Goal: Transaction & Acquisition: Subscribe to service/newsletter

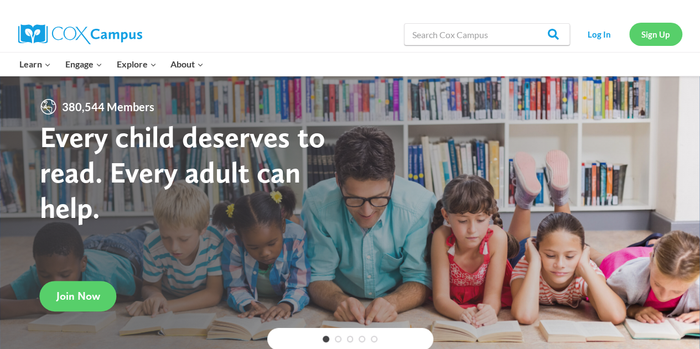
click at [655, 39] on link "Sign Up" at bounding box center [655, 34] width 53 height 23
click at [645, 37] on link "Sign Up" at bounding box center [655, 34] width 53 height 23
click at [656, 27] on link "Sign Up" at bounding box center [655, 34] width 53 height 23
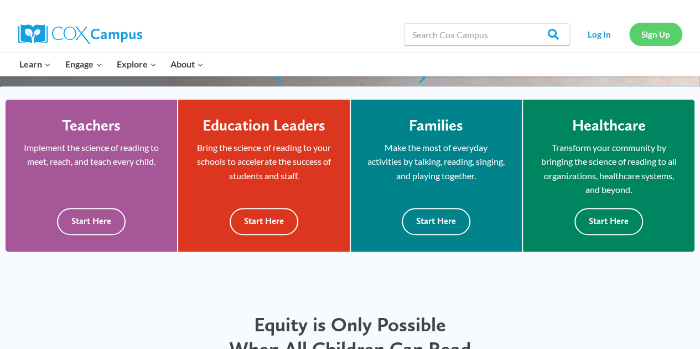
scroll to position [293, 0]
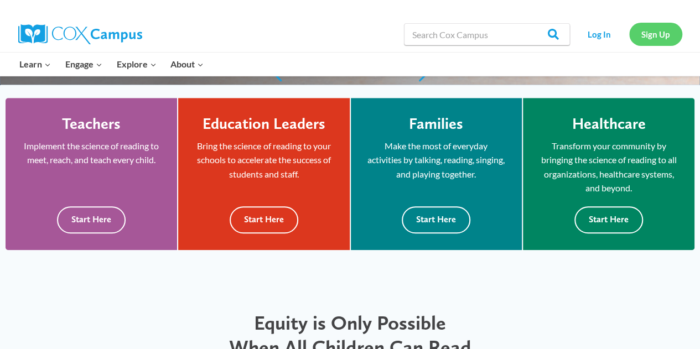
click at [659, 41] on link "Sign Up" at bounding box center [655, 34] width 53 height 23
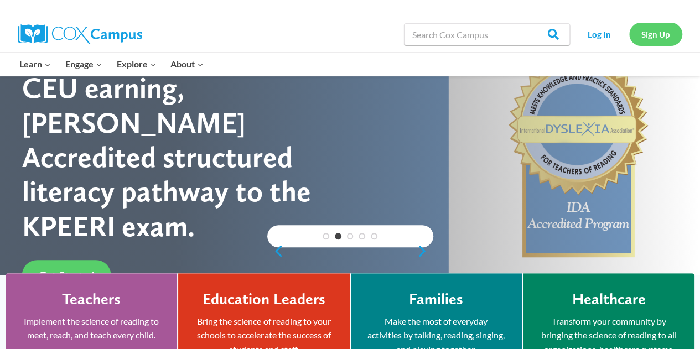
scroll to position [117, 0]
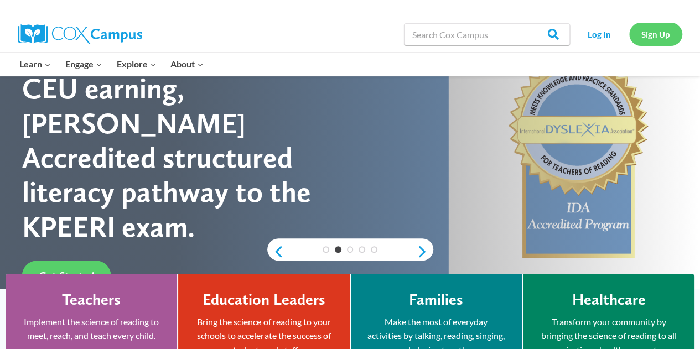
click at [649, 40] on link "Sign Up" at bounding box center [655, 34] width 53 height 23
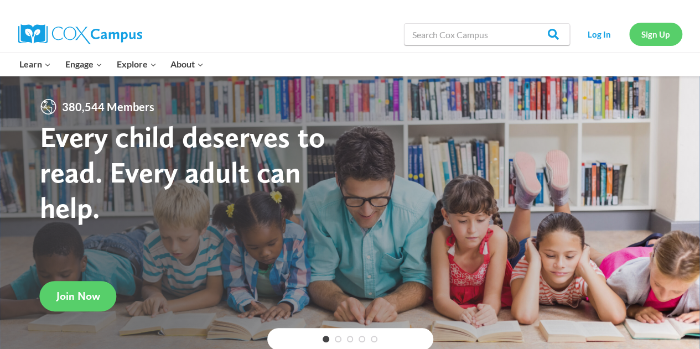
click at [654, 30] on link "Sign Up" at bounding box center [655, 34] width 53 height 23
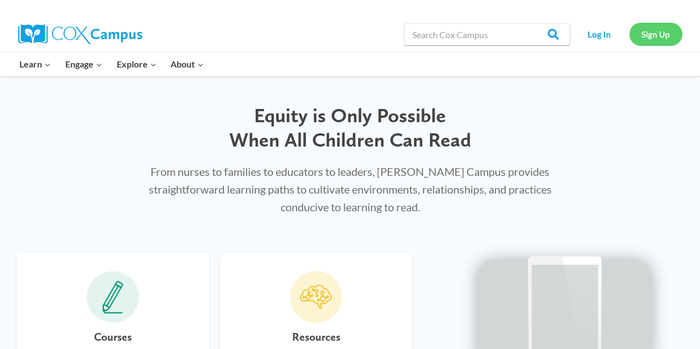
scroll to position [503, 0]
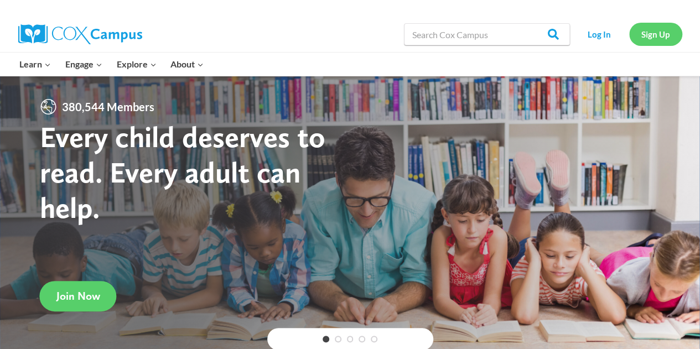
click at [648, 37] on link "Sign Up" at bounding box center [655, 34] width 53 height 23
click at [649, 35] on link "Sign Up" at bounding box center [655, 34] width 53 height 23
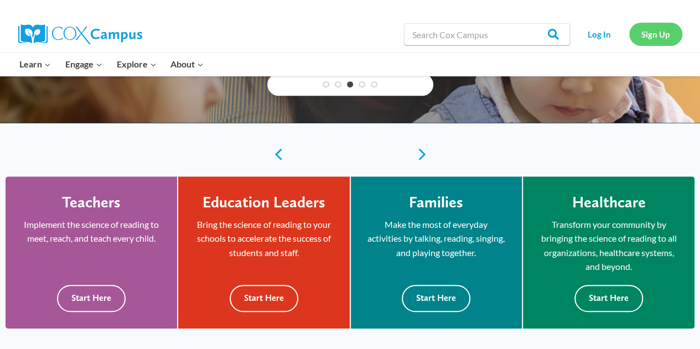
scroll to position [213, 0]
